Goal: Check status: Check status

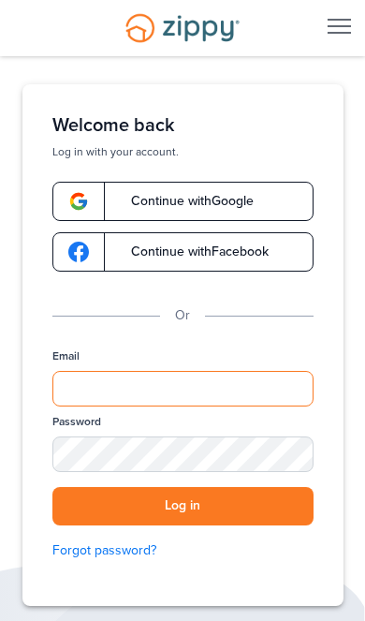
click at [230, 372] on input "Email" at bounding box center [182, 389] width 261 height 36
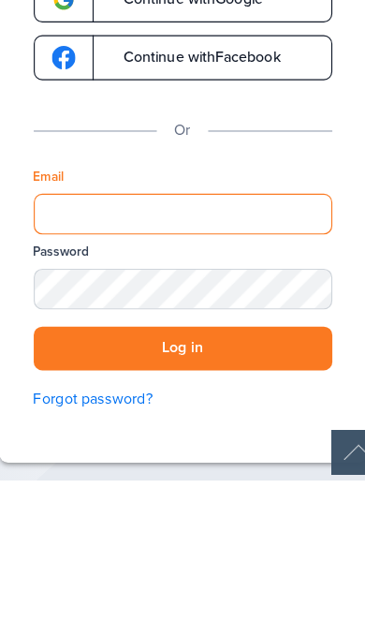
type input "**********"
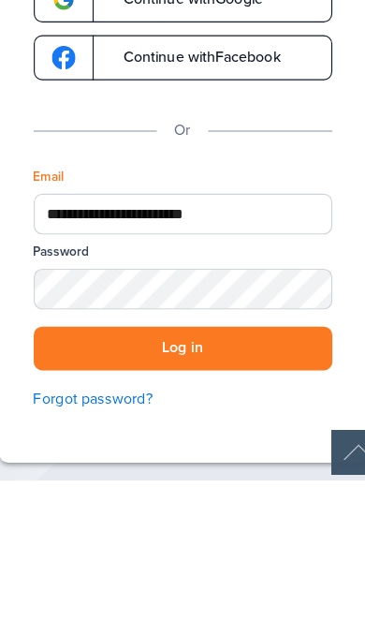
click at [160, 487] on button "Log in" at bounding box center [182, 506] width 261 height 38
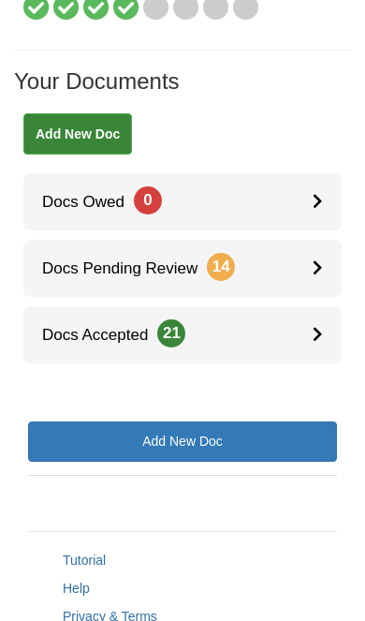
scroll to position [310, 0]
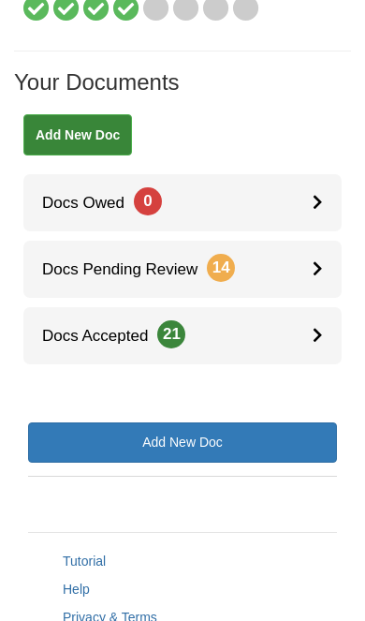
click at [290, 327] on link "Docs Accepted 21" at bounding box center [182, 335] width 319 height 57
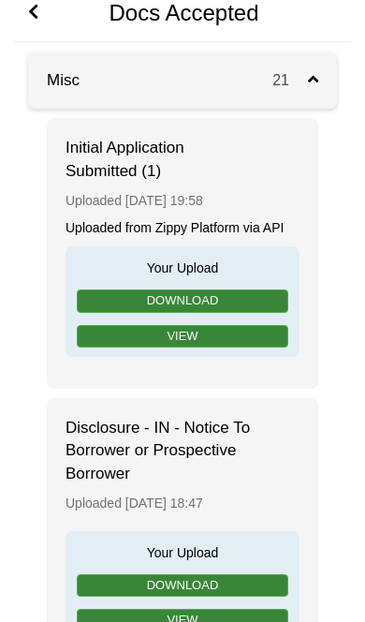
scroll to position [136, 0]
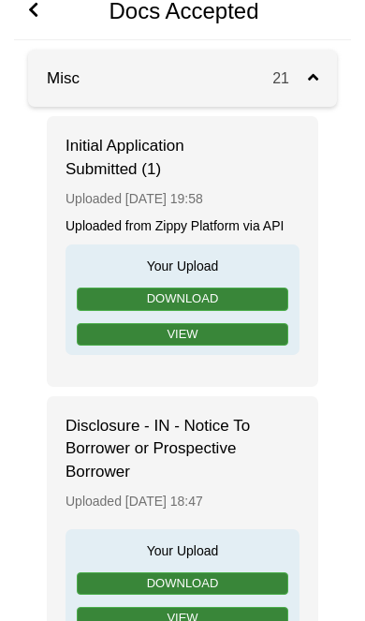
click at [230, 323] on link "View" at bounding box center [183, 334] width 212 height 23
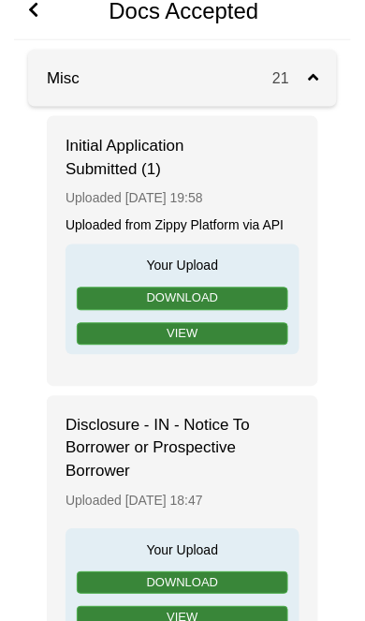
scroll to position [180, 0]
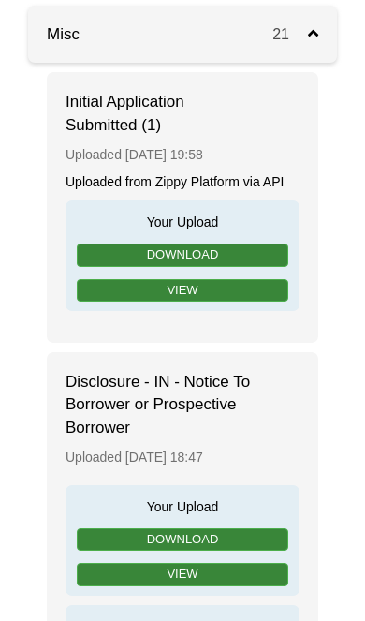
click at [234, 294] on link "View" at bounding box center [183, 290] width 212 height 23
